Goal: Task Accomplishment & Management: Complete application form

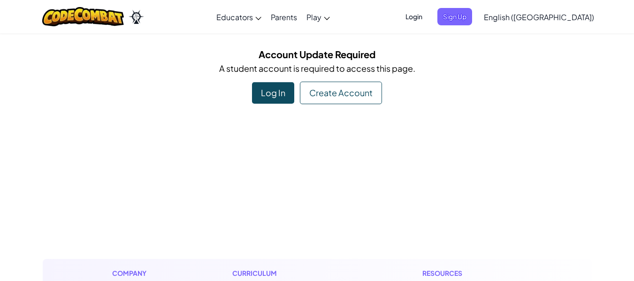
click at [283, 89] on div "Log In" at bounding box center [273, 93] width 42 height 22
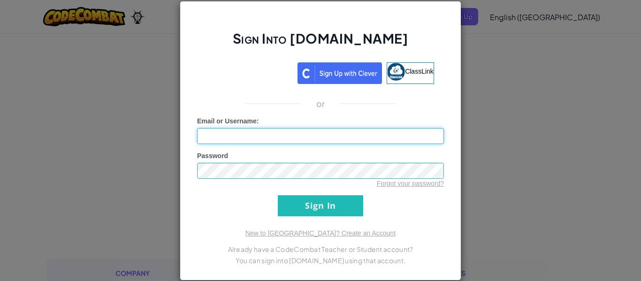
click at [288, 132] on input "Email or Username :" at bounding box center [320, 136] width 247 height 16
type input "611050"
click at [278, 195] on input "Sign In" at bounding box center [320, 205] width 85 height 21
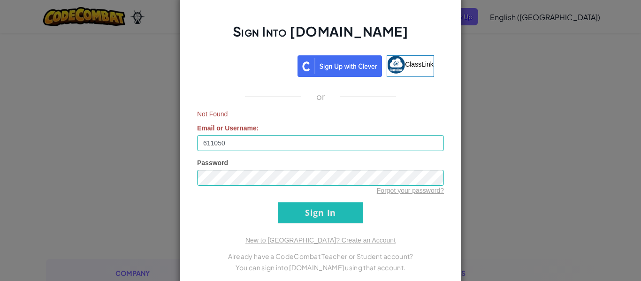
click at [563, 135] on div "Sign Into Ozaria.com ClassLink or Not Found Email or Username : 611050 Password…" at bounding box center [320, 140] width 641 height 281
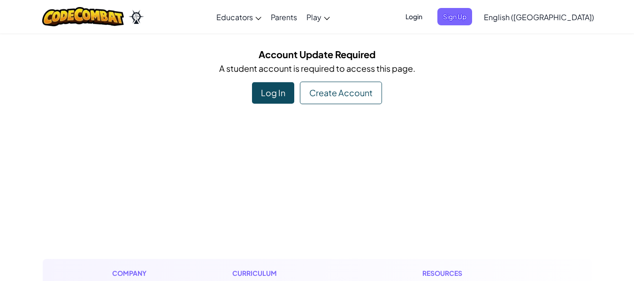
click at [271, 97] on div "Log In" at bounding box center [273, 93] width 42 height 22
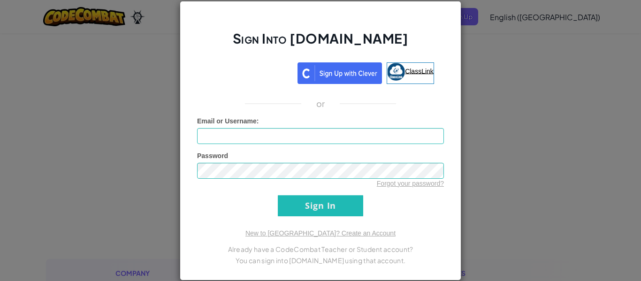
click at [402, 66] on link "ClassLink" at bounding box center [410, 73] width 47 height 22
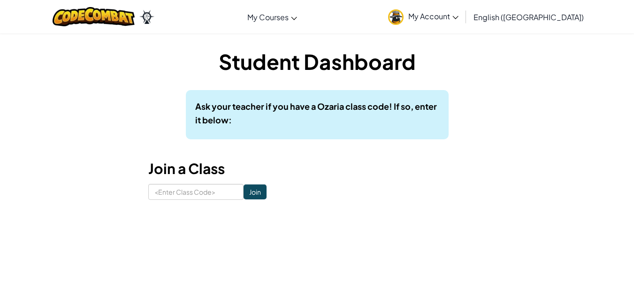
click at [210, 149] on div "Student Dashboard Ask your teacher if you have a Ozaria class code! If so, ente…" at bounding box center [317, 123] width 338 height 153
click at [197, 201] on div "Student Dashboard Ask your teacher if you have a Ozaria class code! If so, ente…" at bounding box center [317, 123] width 549 height 181
click at [198, 196] on input at bounding box center [195, 192] width 95 height 16
type input "m"
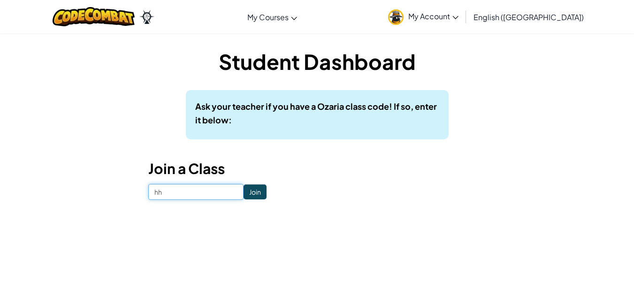
type input "h"
click at [185, 182] on div "Student Dashboard Ask your teacher if you have a Ozaria class code! If so, ente…" at bounding box center [317, 123] width 338 height 153
click at [189, 182] on div "Student Dashboard Ask your teacher if you have a Ozaria class code! If so, ente…" at bounding box center [317, 123] width 338 height 153
click at [184, 185] on input at bounding box center [195, 192] width 95 height 16
type input "LeafLifeLamp"
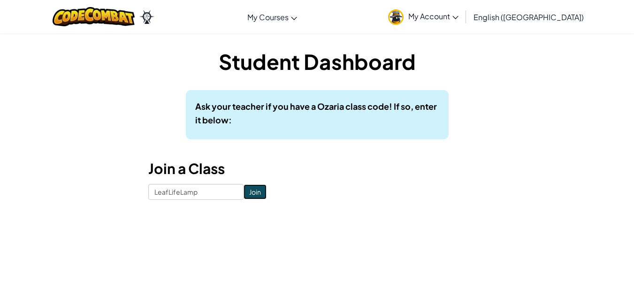
click at [244, 187] on input "Join" at bounding box center [255, 192] width 23 height 15
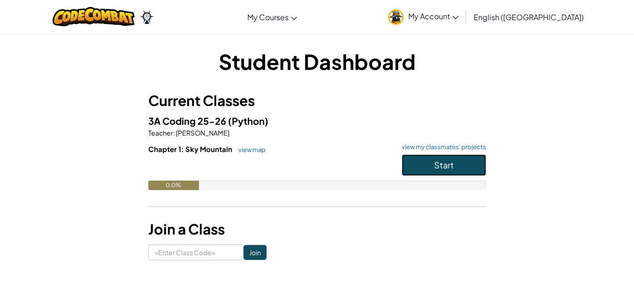
click at [446, 163] on span "Start" at bounding box center [444, 165] width 20 height 11
click at [417, 165] on button "Start" at bounding box center [444, 165] width 85 height 22
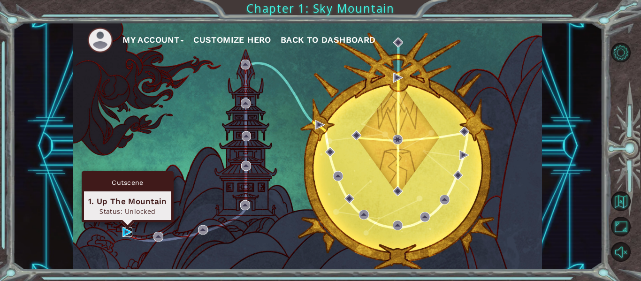
click at [127, 232] on img at bounding box center [128, 232] width 10 height 10
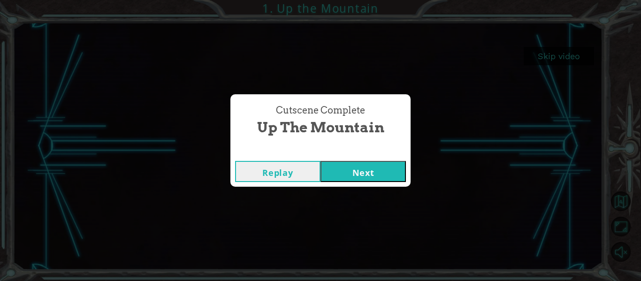
click at [347, 177] on button "Next" at bounding box center [363, 171] width 85 height 21
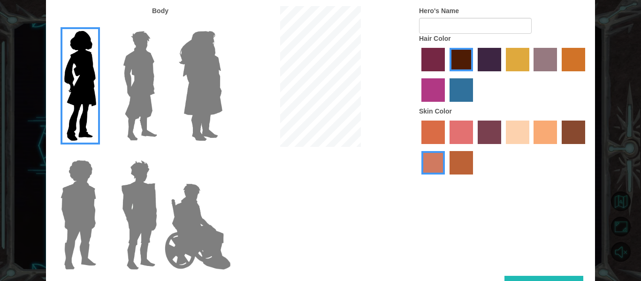
click at [129, 96] on img at bounding box center [140, 85] width 42 height 117
click at [161, 25] on input "Hero Lars" at bounding box center [161, 25] width 0 height 0
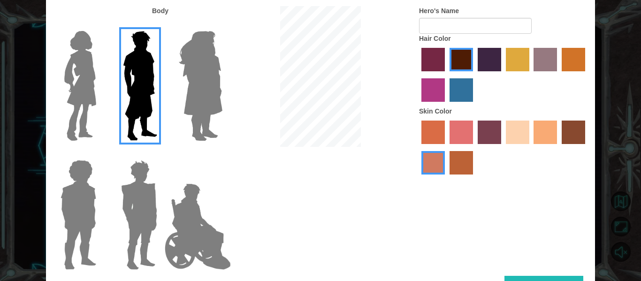
click at [183, 96] on img at bounding box center [200, 85] width 51 height 117
click at [222, 25] on input "Hero Amethyst" at bounding box center [222, 25] width 0 height 0
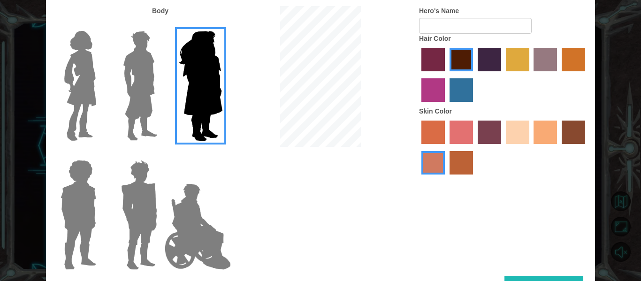
click at [178, 217] on img at bounding box center [198, 227] width 74 height 94
click at [222, 154] on input "Hero Jamie" at bounding box center [222, 154] width 0 height 0
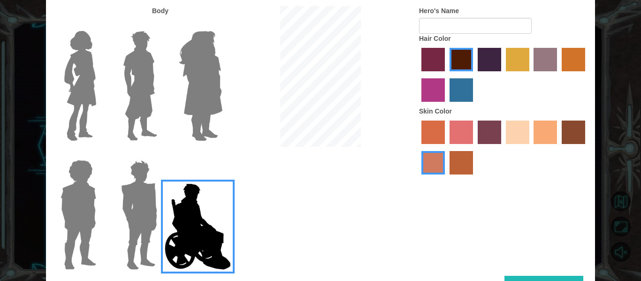
click at [142, 209] on img at bounding box center [139, 214] width 44 height 117
click at [161, 154] on input "Hero Garnet" at bounding box center [161, 154] width 0 height 0
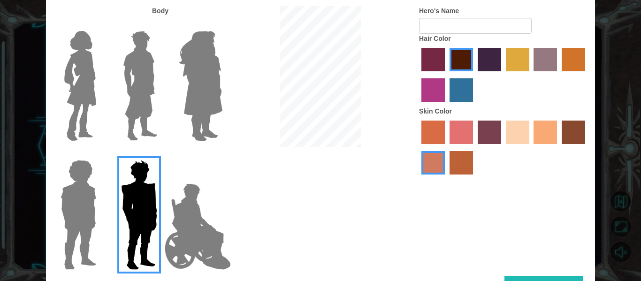
click at [83, 200] on img at bounding box center [78, 214] width 43 height 117
click at [100, 154] on input "Hero Steven" at bounding box center [100, 154] width 0 height 0
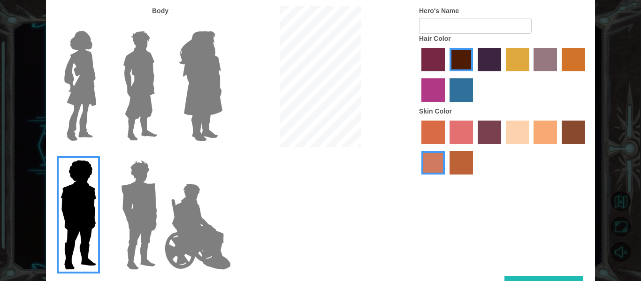
click at [81, 103] on img at bounding box center [80, 85] width 39 height 117
click at [100, 25] on input "Hero Connie" at bounding box center [100, 25] width 0 height 0
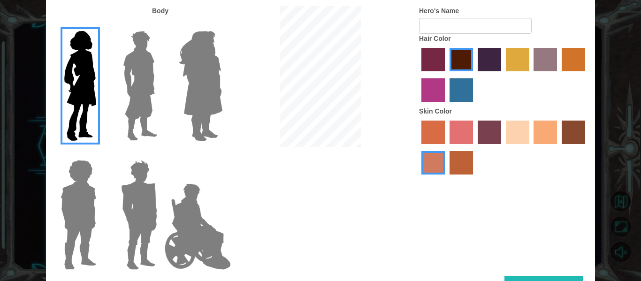
click at [131, 74] on img at bounding box center [140, 85] width 42 height 117
click at [161, 25] on input "Hero Lars" at bounding box center [161, 25] width 0 height 0
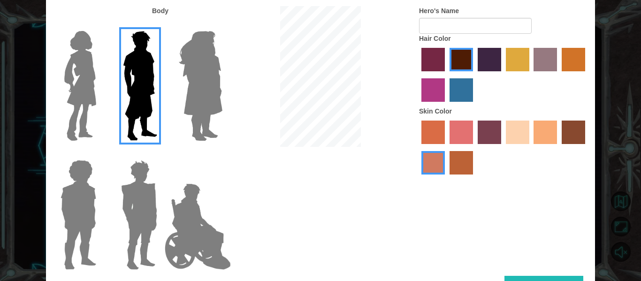
click at [193, 100] on img at bounding box center [200, 85] width 51 height 117
click at [222, 25] on input "Hero Amethyst" at bounding box center [222, 25] width 0 height 0
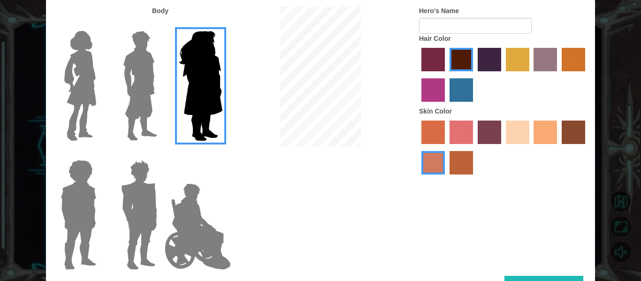
click at [88, 82] on img at bounding box center [80, 85] width 39 height 117
click at [100, 25] on input "Hero Connie" at bounding box center [100, 25] width 0 height 0
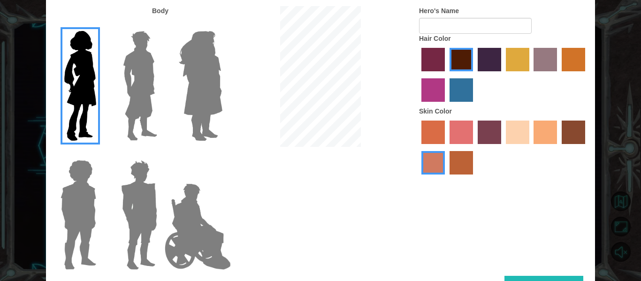
click at [425, 92] on label "medium red violet hair color" at bounding box center [433, 89] width 23 height 23
click at [587, 75] on input "medium red violet hair color" at bounding box center [587, 75] width 0 height 0
click at [459, 94] on label "lachmara hair color" at bounding box center [461, 89] width 23 height 23
click at [446, 105] on input "lachmara hair color" at bounding box center [446, 105] width 0 height 0
click at [510, 55] on label "tulip tree hair color" at bounding box center [517, 59] width 23 height 23
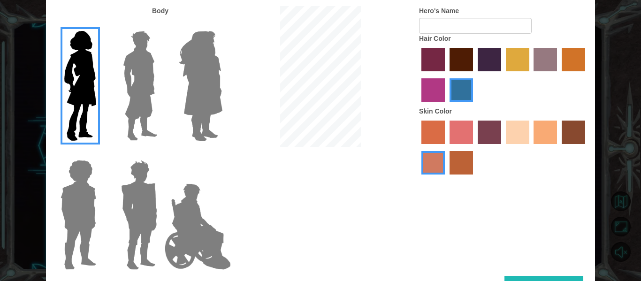
click at [503, 75] on input "tulip tree hair color" at bounding box center [503, 75] width 0 height 0
click at [574, 58] on label "gold drop hair color" at bounding box center [573, 59] width 23 height 23
click at [559, 75] on input "gold drop hair color" at bounding box center [559, 75] width 0 height 0
click at [464, 63] on label "maroon hair color" at bounding box center [461, 59] width 23 height 23
click at [446, 75] on input "maroon hair color" at bounding box center [446, 75] width 0 height 0
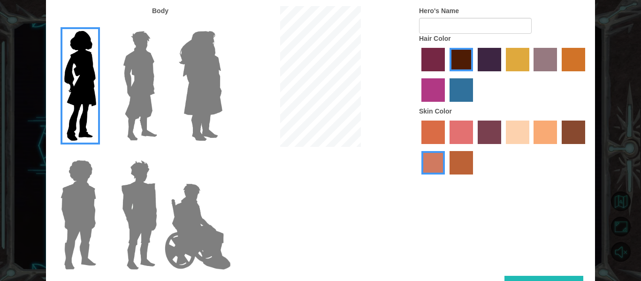
click at [523, 137] on label "sandy beach skin color" at bounding box center [517, 132] width 23 height 23
click at [503, 147] on input "sandy beach skin color" at bounding box center [503, 147] width 0 height 0
click at [463, 92] on label "lachmara hair color" at bounding box center [461, 89] width 23 height 23
click at [446, 105] on input "lachmara hair color" at bounding box center [446, 105] width 0 height 0
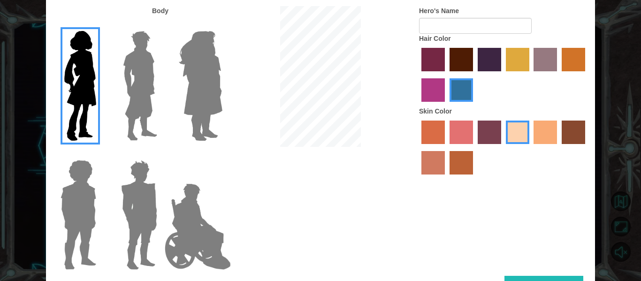
click at [433, 58] on label "paprika hair color" at bounding box center [433, 59] width 23 height 23
click at [418, 75] on input "paprika hair color" at bounding box center [418, 75] width 0 height 0
click at [449, 89] on div at bounding box center [503, 76] width 169 height 61
click at [434, 88] on label "medium red violet hair color" at bounding box center [433, 89] width 23 height 23
click at [587, 75] on input "medium red violet hair color" at bounding box center [587, 75] width 0 height 0
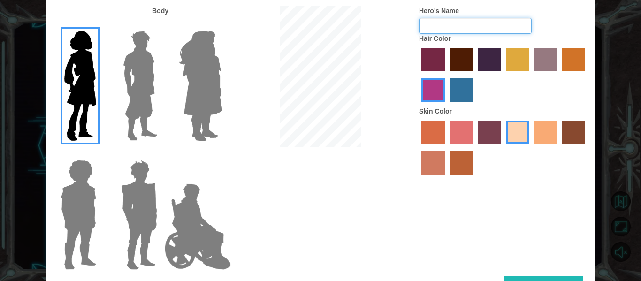
click at [460, 22] on input "Hero's Name" at bounding box center [475, 26] width 113 height 16
type input "evilcoyote"
click at [462, 91] on label "lachmara hair color" at bounding box center [461, 89] width 23 height 23
click at [446, 105] on input "lachmara hair color" at bounding box center [446, 105] width 0 height 0
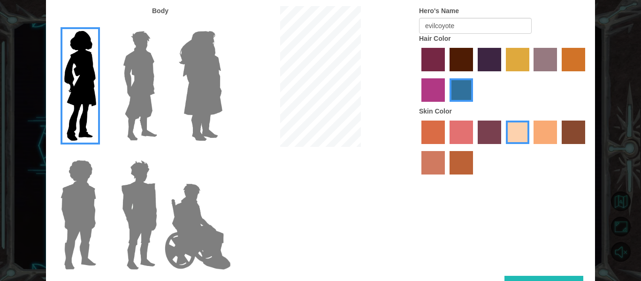
click at [429, 87] on label "medium red violet hair color" at bounding box center [433, 89] width 23 height 23
click at [587, 75] on input "medium red violet hair color" at bounding box center [587, 75] width 0 height 0
click at [535, 271] on div "Body Hero's Name evilcoyote Hair Color Skin Color" at bounding box center [320, 141] width 549 height 270
click at [537, 274] on div "Body Hero's Name evilcoyote Hair Color Skin Color" at bounding box center [320, 141] width 549 height 270
